Goal: Find specific page/section: Find specific page/section

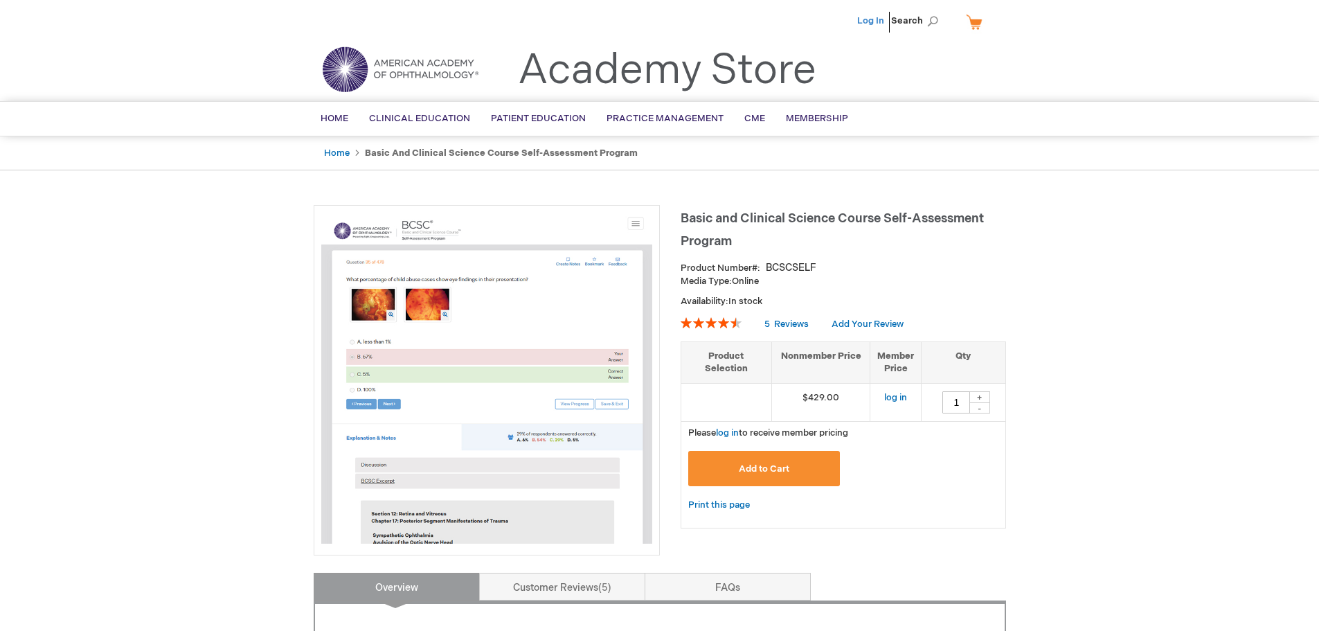
click at [875, 19] on link "Log In" at bounding box center [870, 20] width 27 height 11
click at [823, 17] on span "[PERSON_NAME]" at bounding box center [802, 20] width 77 height 11
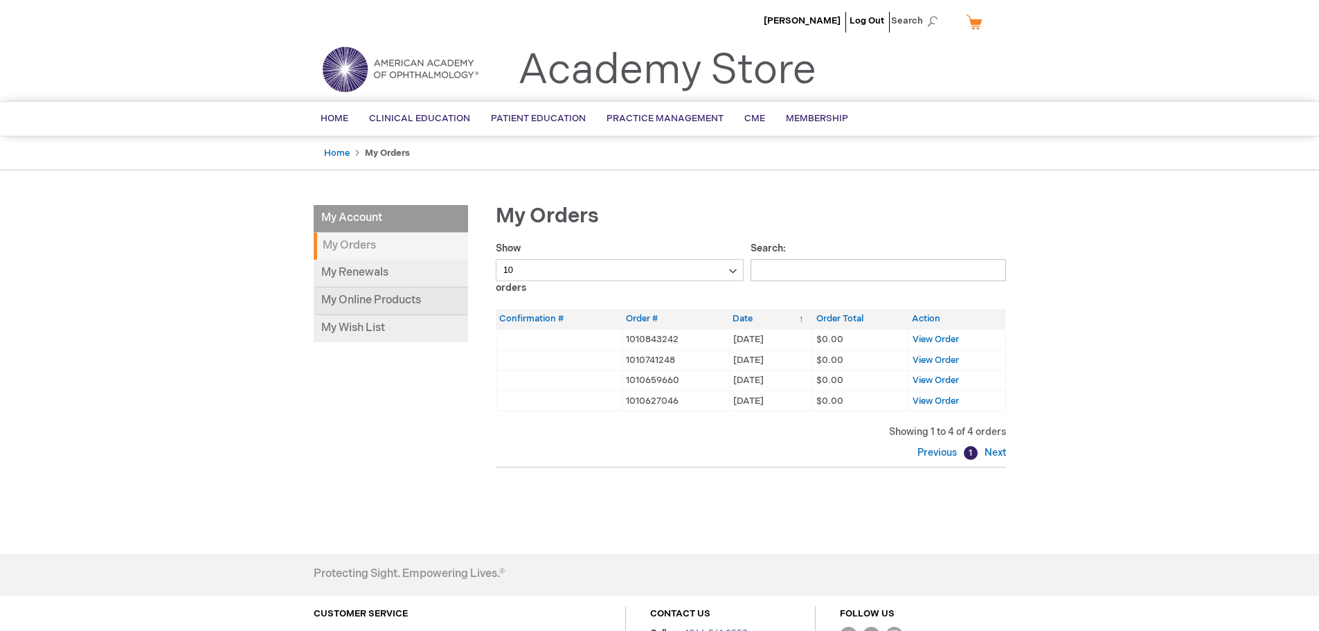
click at [388, 313] on link "My Online Products" at bounding box center [391, 301] width 154 height 28
